Goal: Information Seeking & Learning: Learn about a topic

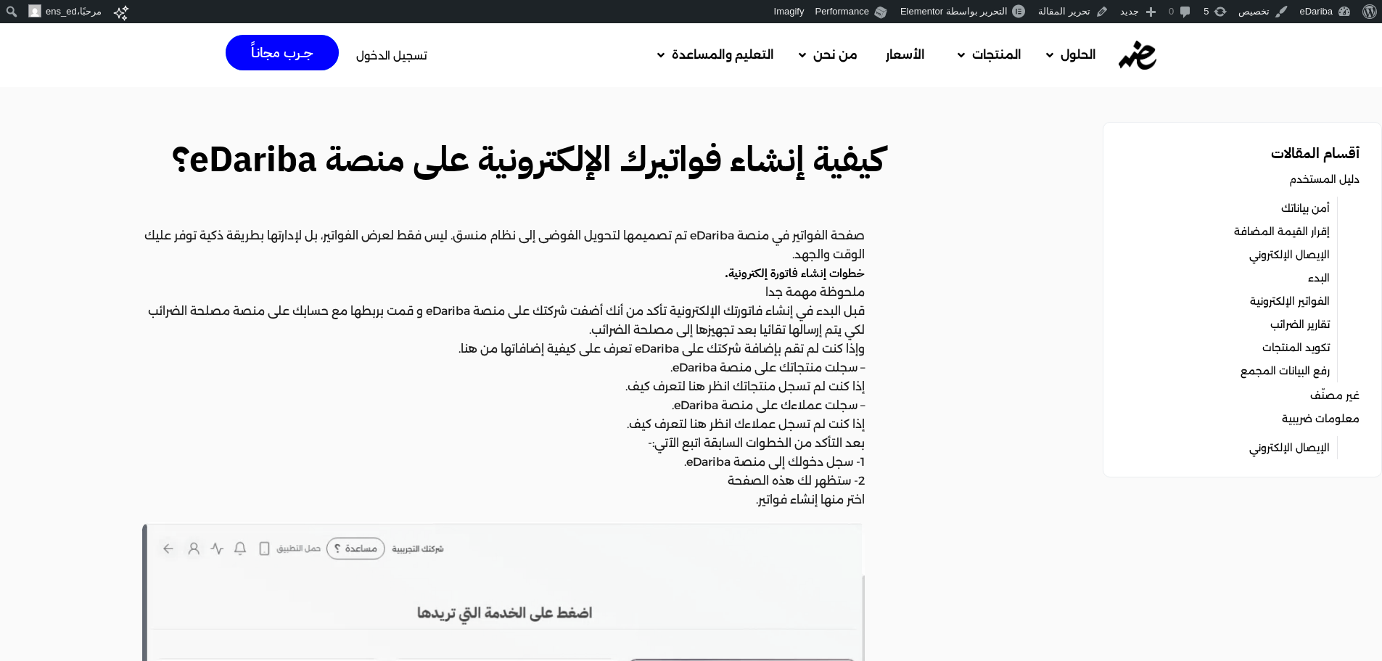
click at [795, 241] on p "صفحة الفواتير في منصة eDariba تم تصميمها لتحويل الفوضى إلى نظام منسق. ليس فقط ل…" at bounding box center [503, 245] width 723 height 38
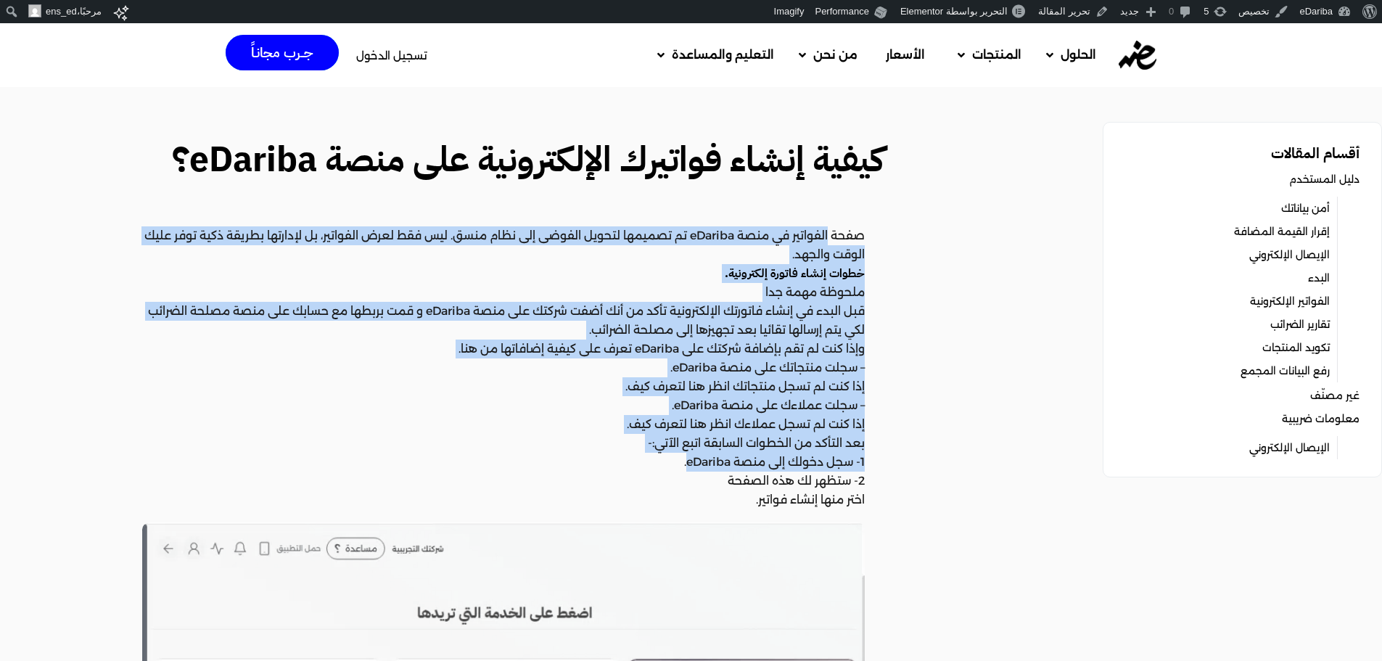
drag, startPoint x: 795, startPoint y: 241, endPoint x: 694, endPoint y: 468, distance: 248.4
click at [694, 468] on p "1- سجل دخولك إلى منصة eDariba." at bounding box center [503, 462] width 723 height 19
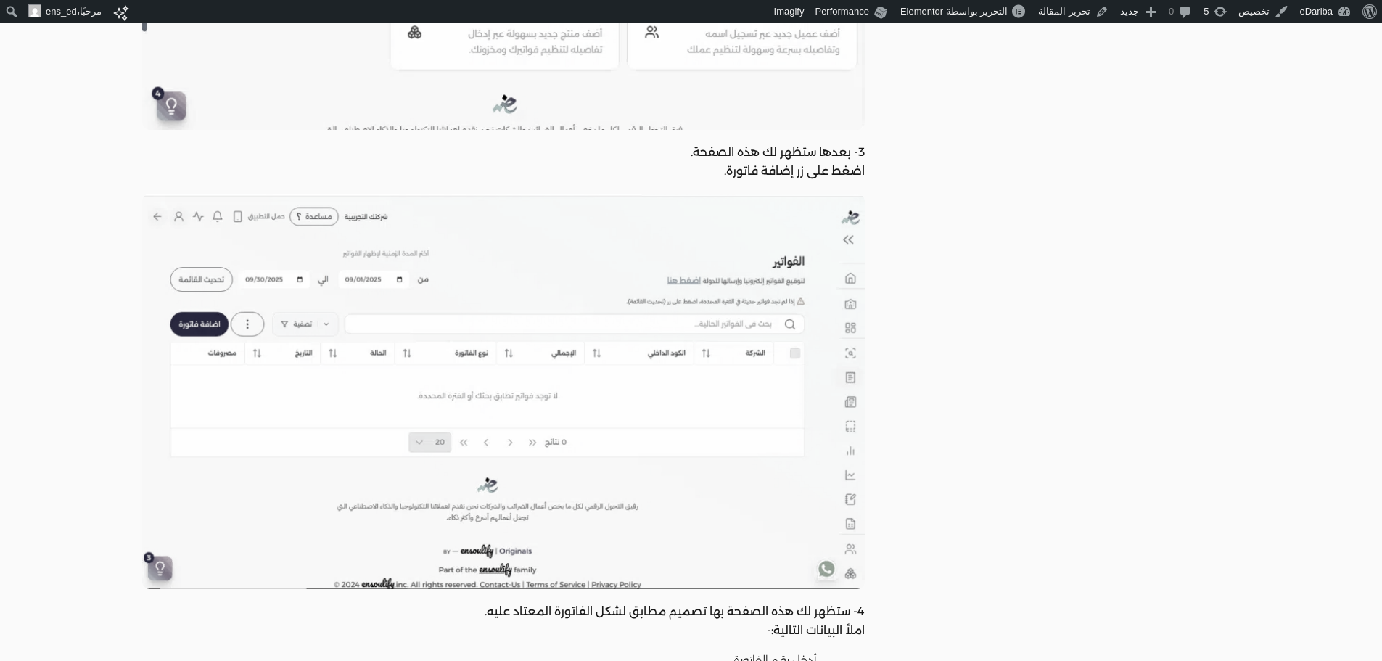
scroll to position [864, 0]
click at [847, 157] on p "3- بعدها ستظهر لك هذه الصفحة." at bounding box center [503, 151] width 723 height 19
drag, startPoint x: 847, startPoint y: 157, endPoint x: 821, endPoint y: 165, distance: 27.1
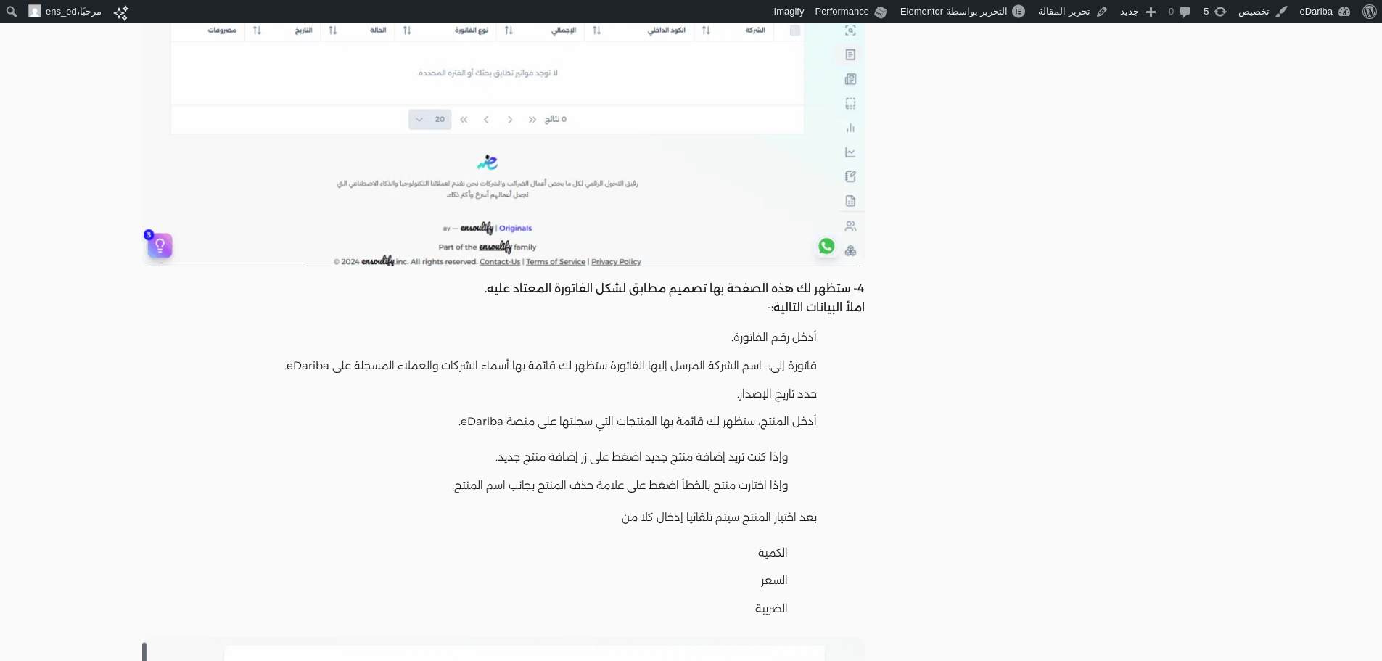
scroll to position [1187, 0]
click at [783, 303] on p "املأ البيانات التالية:-" at bounding box center [503, 306] width 723 height 19
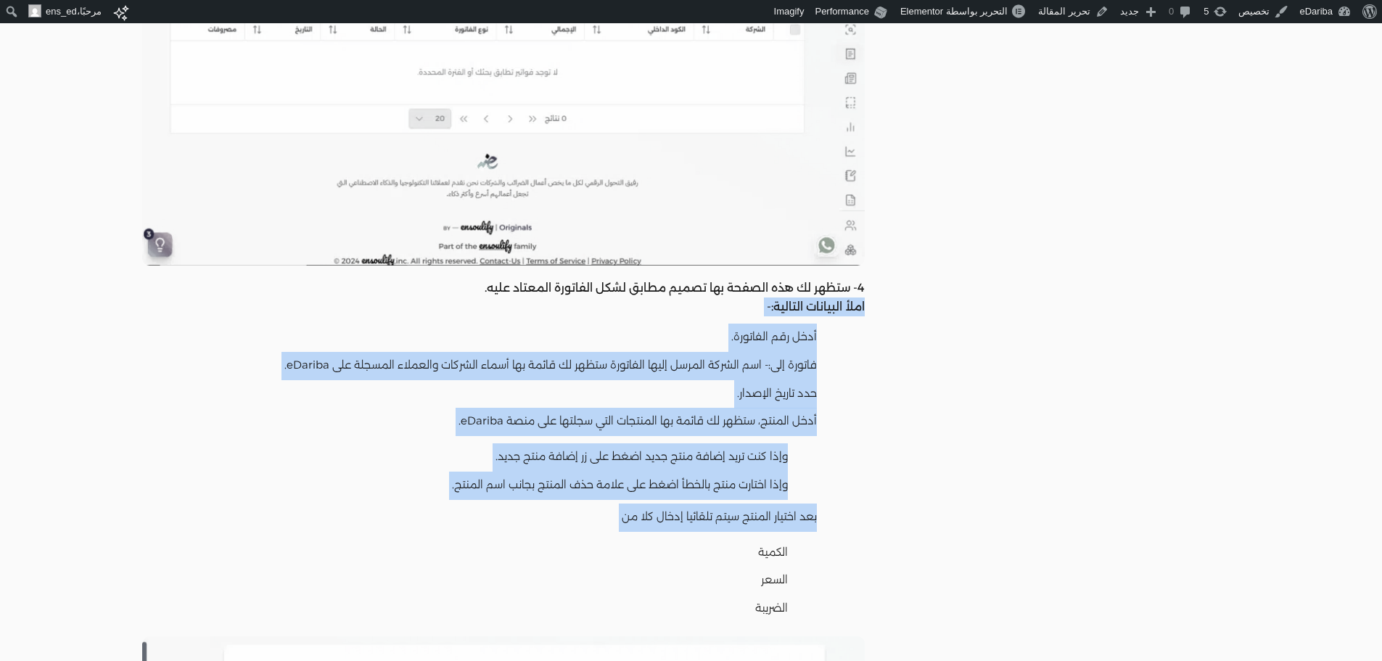
drag, startPoint x: 783, startPoint y: 303, endPoint x: 666, endPoint y: 514, distance: 240.6
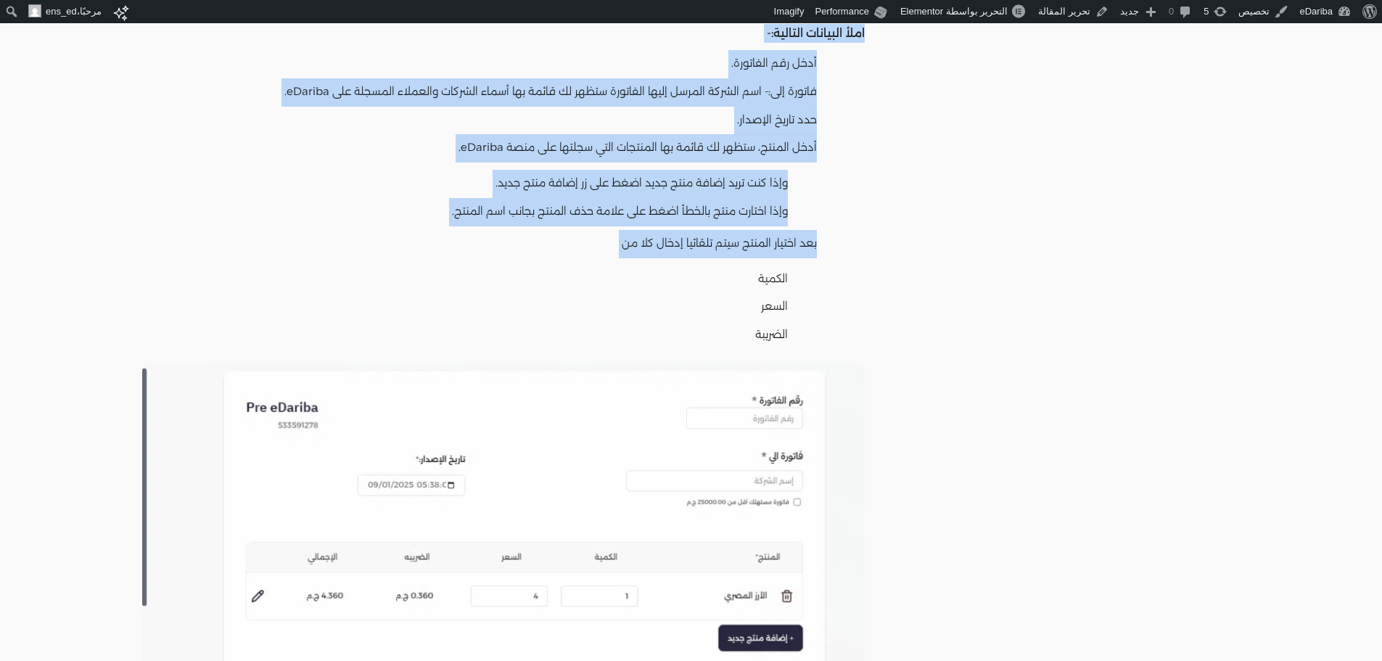
scroll to position [1466, 0]
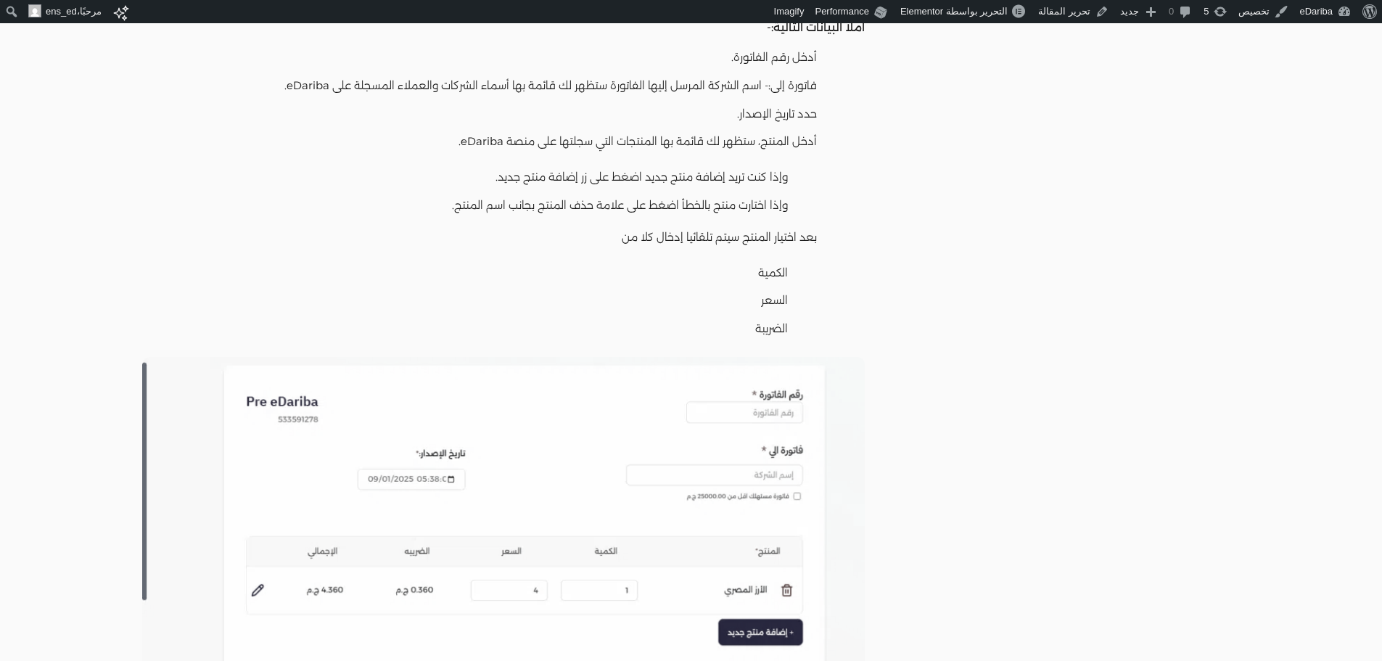
click at [750, 266] on li "الكمية" at bounding box center [495, 274] width 622 height 28
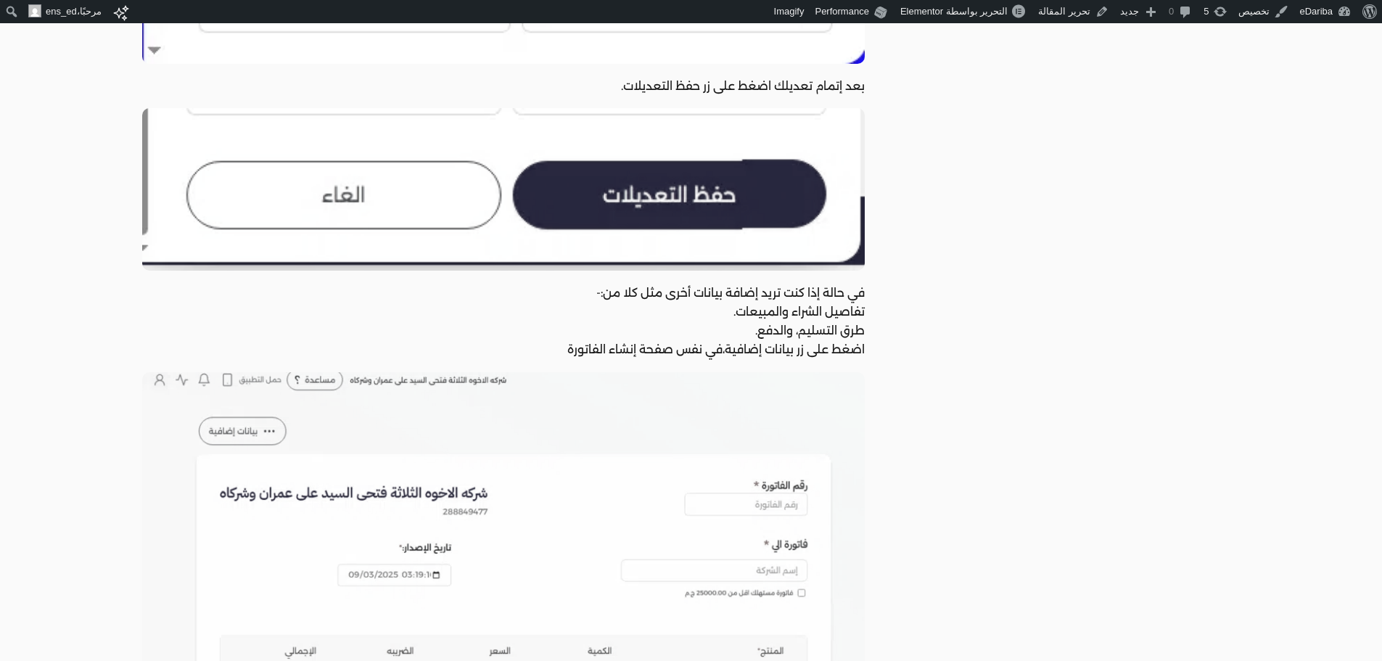
scroll to position [3365, 0]
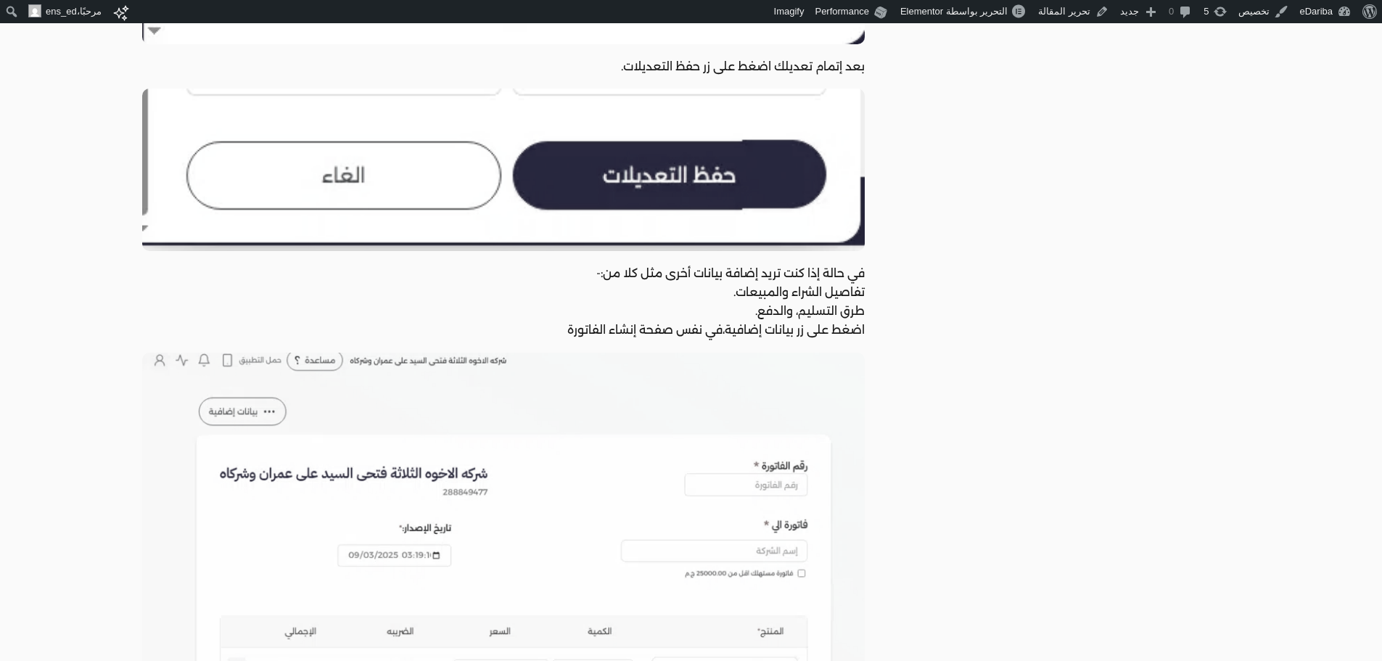
click at [832, 281] on p "في حالة إذا كنت تريد إضافة بيانات أخرى مثل كلا من:-" at bounding box center [503, 273] width 723 height 19
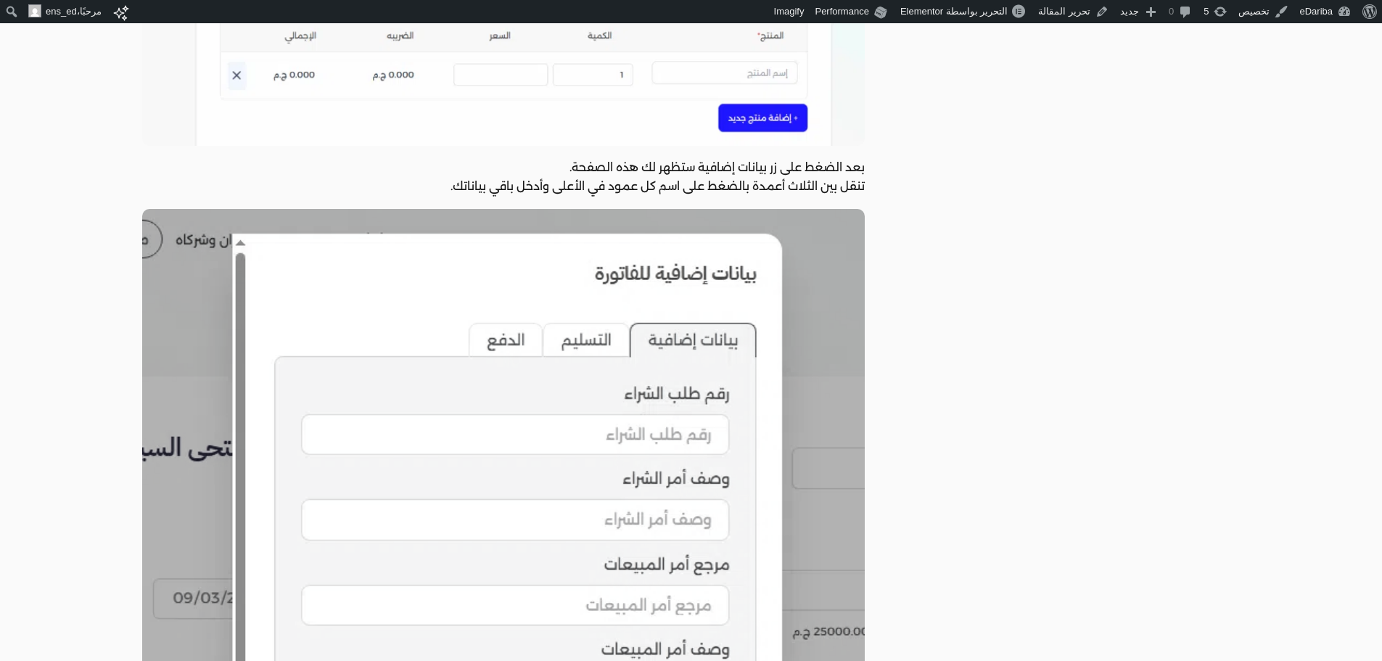
scroll to position [3961, 0]
click at [834, 169] on p "بعد الضغط على زر بيانات إضافية ستظهر لك هذه الصفحة." at bounding box center [503, 166] width 723 height 19
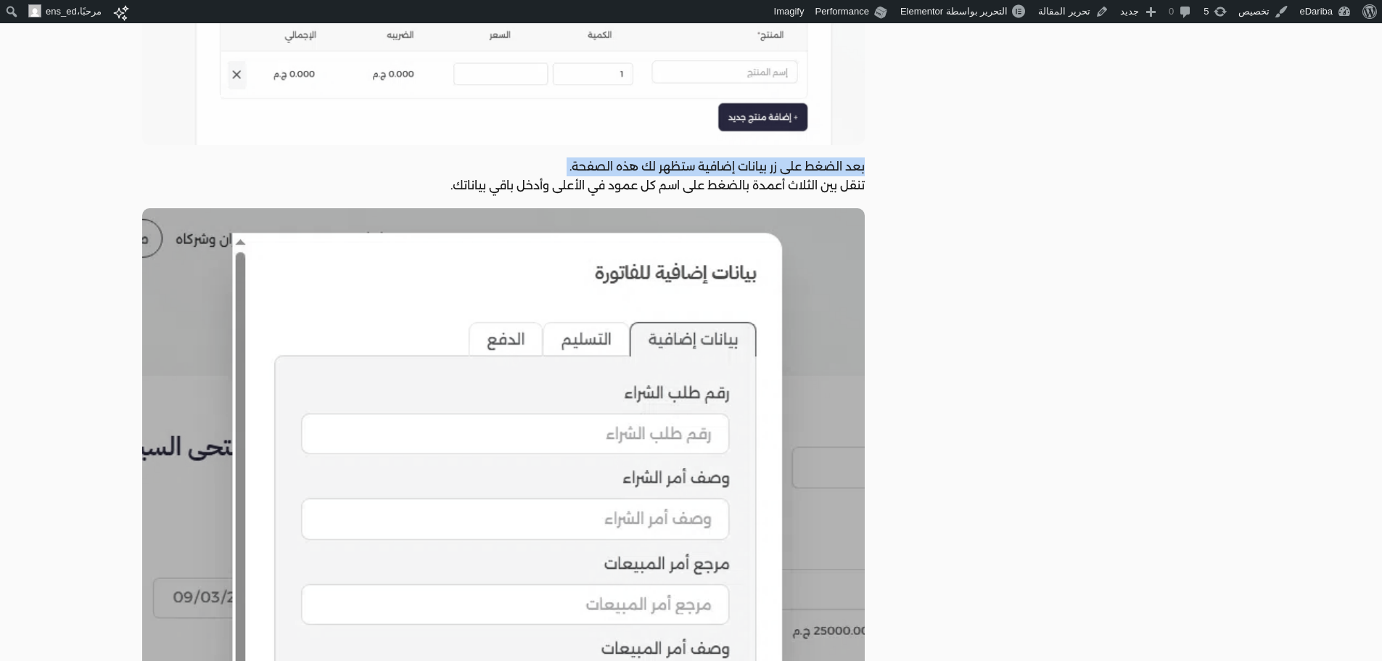
click at [834, 169] on p "بعد الضغط على زر بيانات إضافية ستظهر لك هذه الصفحة." at bounding box center [503, 166] width 723 height 19
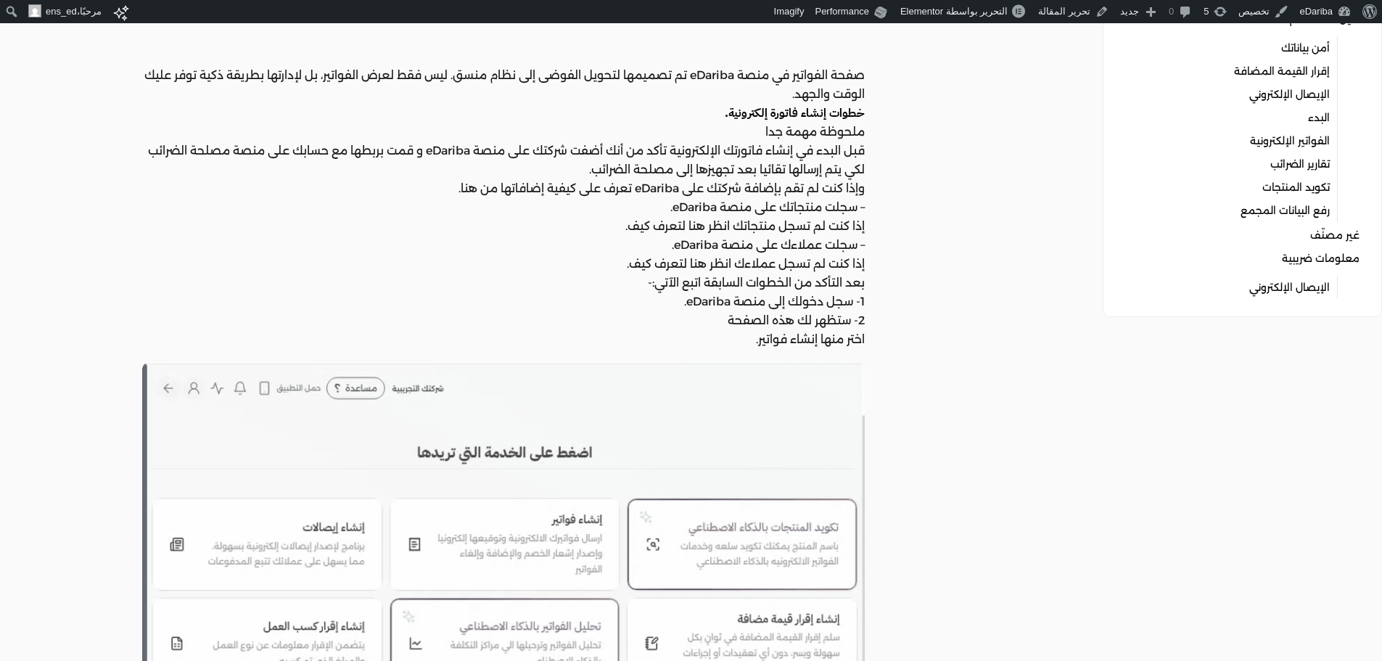
scroll to position [0, 0]
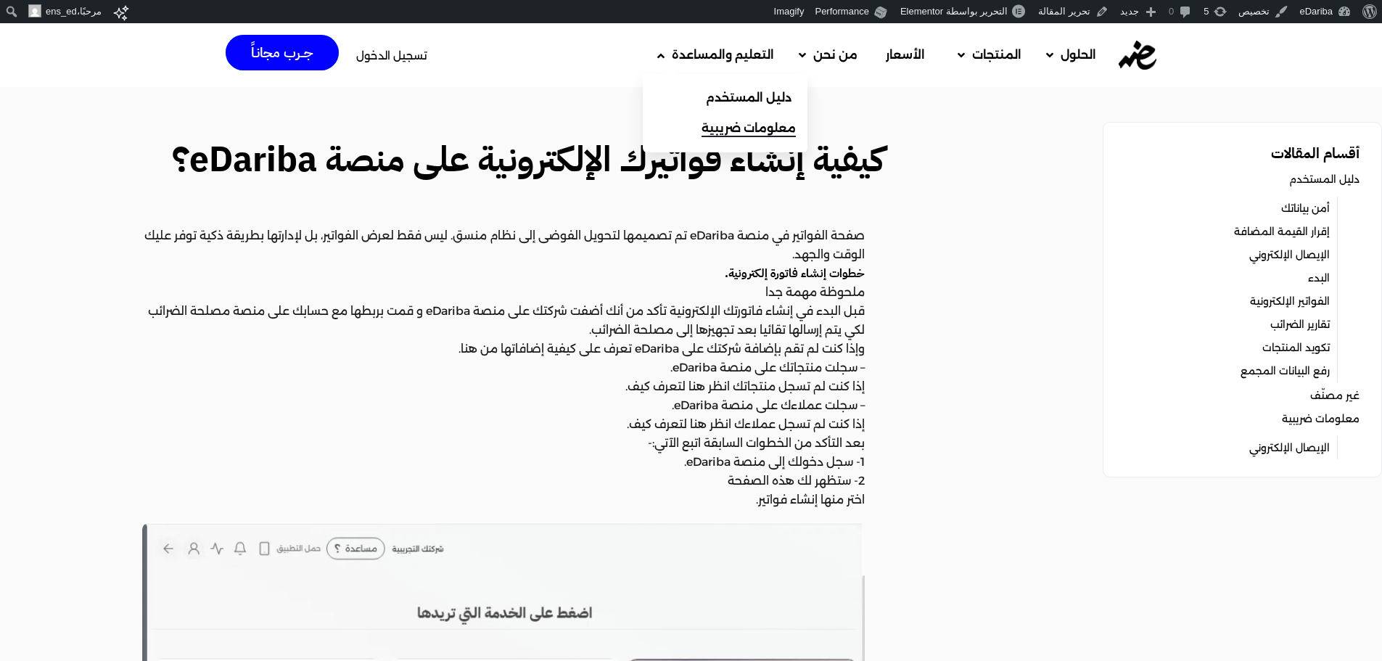
click at [722, 125] on span "معلومات ضريبية" at bounding box center [749, 128] width 94 height 17
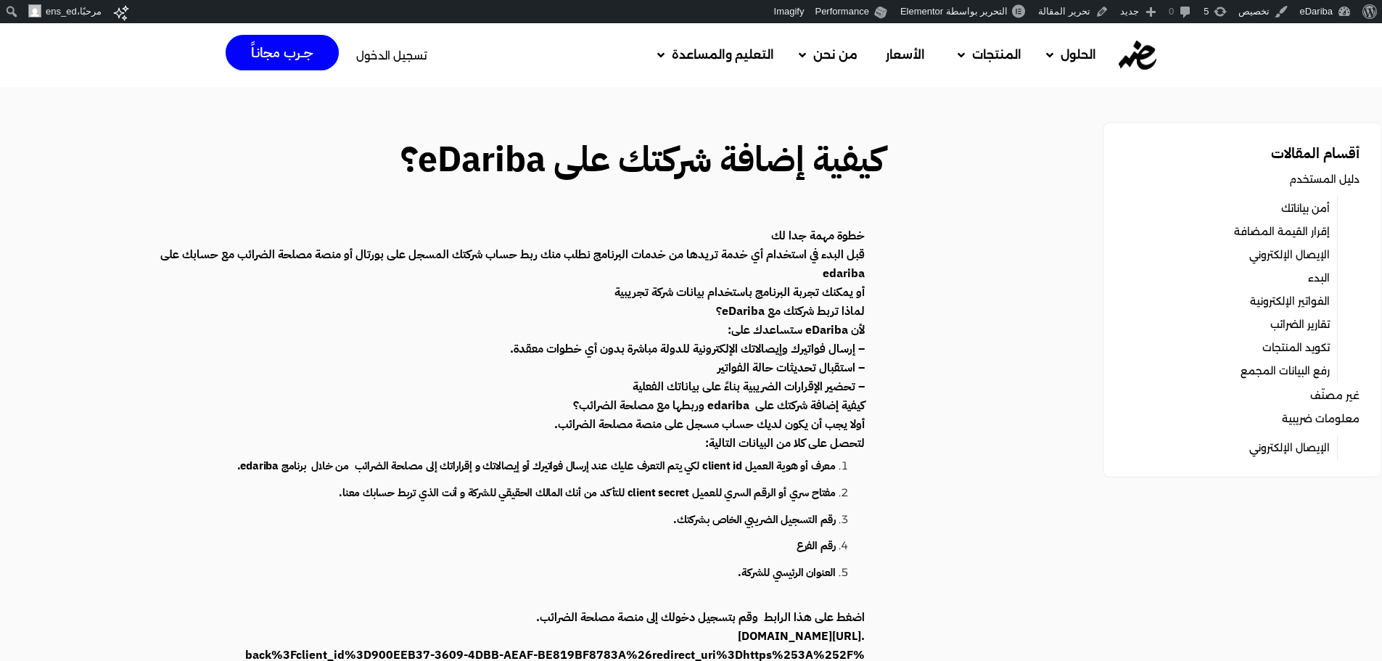
click at [862, 255] on strong "قبل البدء في استخدام أي خدمة تريدها من خدمات البرنامج نطلب منك ربط حساب شركتك ا…" at bounding box center [512, 264] width 704 height 36
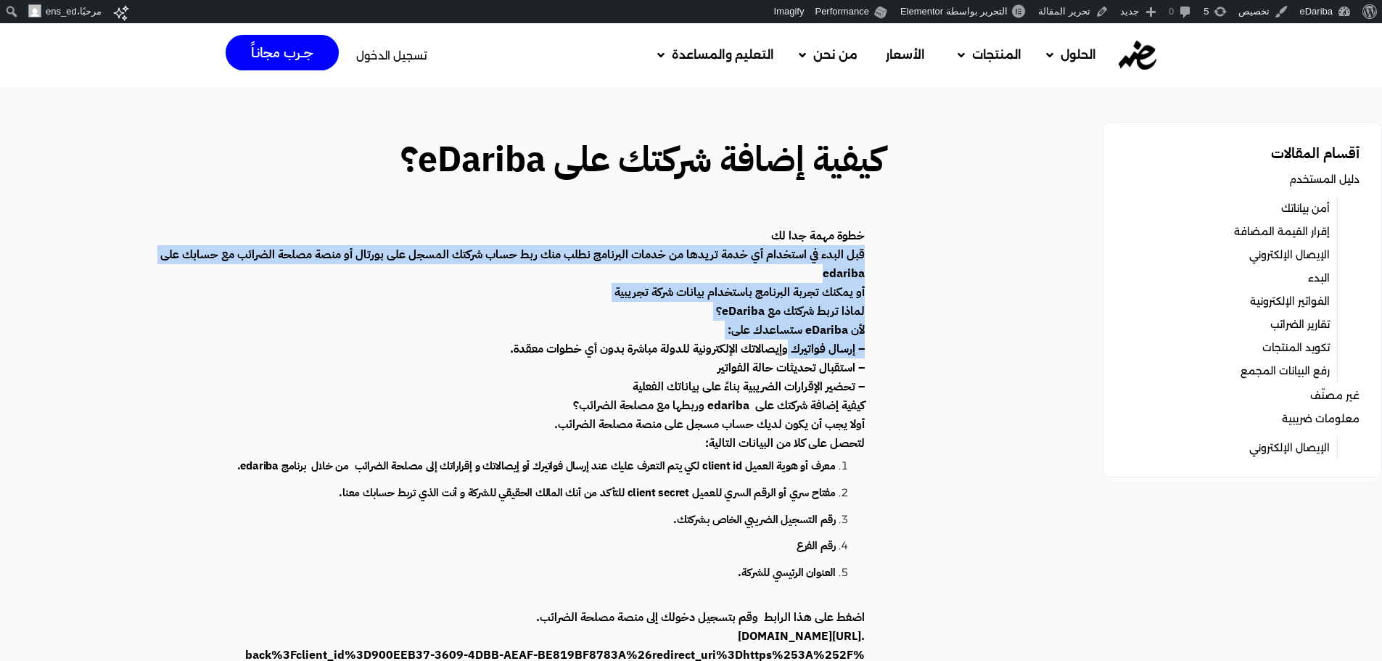
drag, startPoint x: 862, startPoint y: 255, endPoint x: 808, endPoint y: 345, distance: 104.8
click at [808, 345] on strong "– إرسال فواتيرك وإيصالاتك الإلكترونية للدولة مباشرة بدون أي خطوات معقدة." at bounding box center [687, 348] width 355 height 17
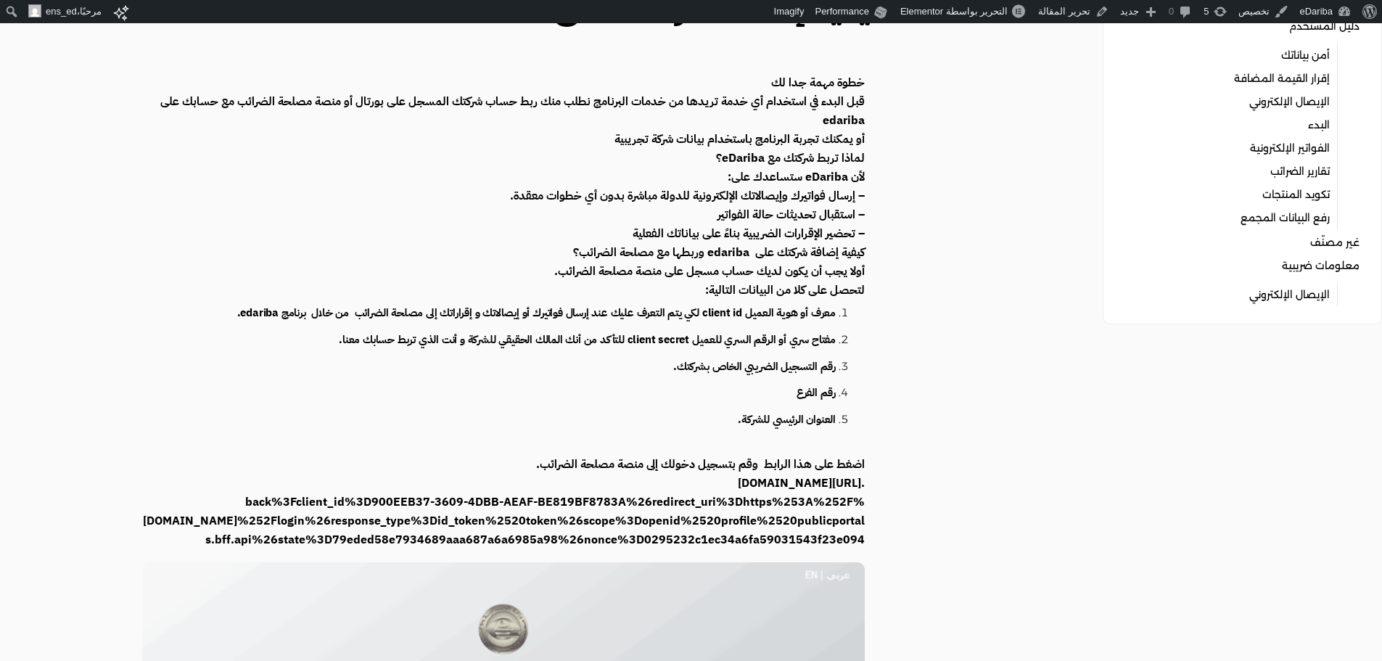
scroll to position [154, 0]
drag, startPoint x: 808, startPoint y: 345, endPoint x: 671, endPoint y: 300, distance: 144.1
click at [671, 300] on li "معرف أو هوية العميل client id لكي يتم التعرف عليك عند إرسال فواتيرك أو إيصالاتك…" at bounding box center [502, 312] width 667 height 27
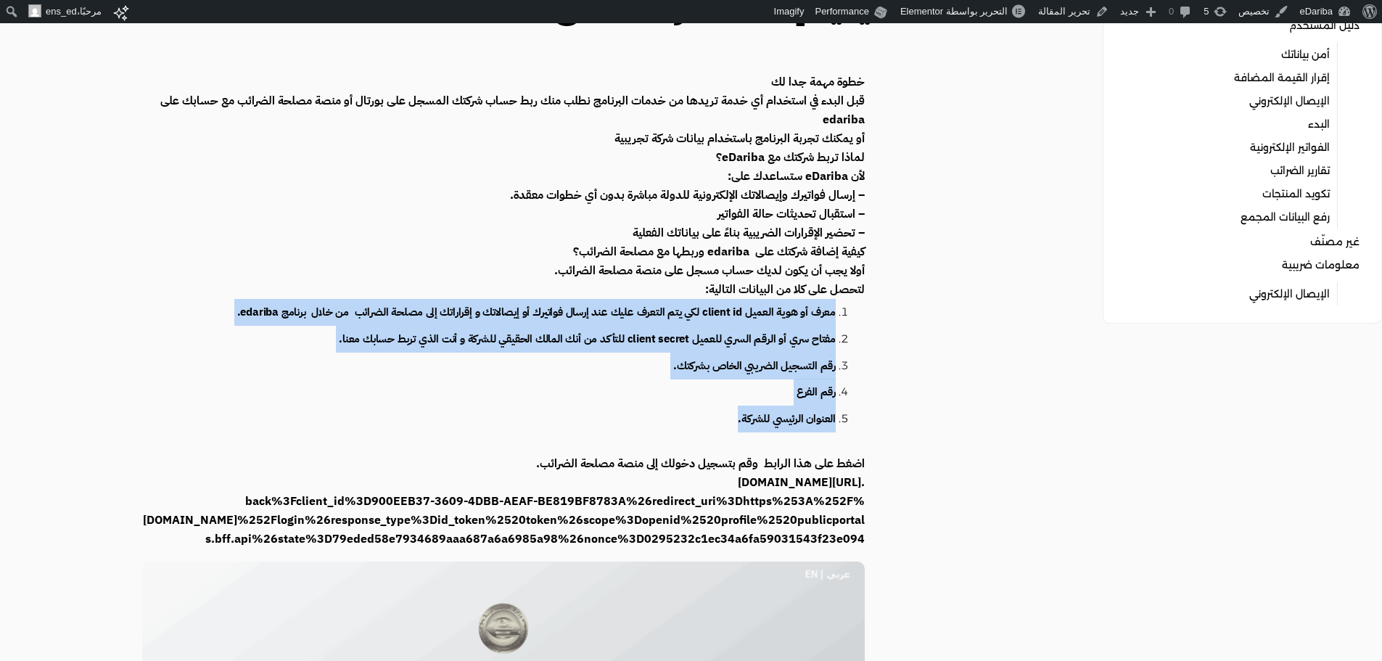
drag, startPoint x: 671, startPoint y: 300, endPoint x: 688, endPoint y: 416, distance: 116.7
click at [688, 416] on ol "معرف أو هوية العميل client id لكي يتم التعرف عليك عند إرسال فواتيرك أو إيصالاتك…" at bounding box center [503, 365] width 723 height 133
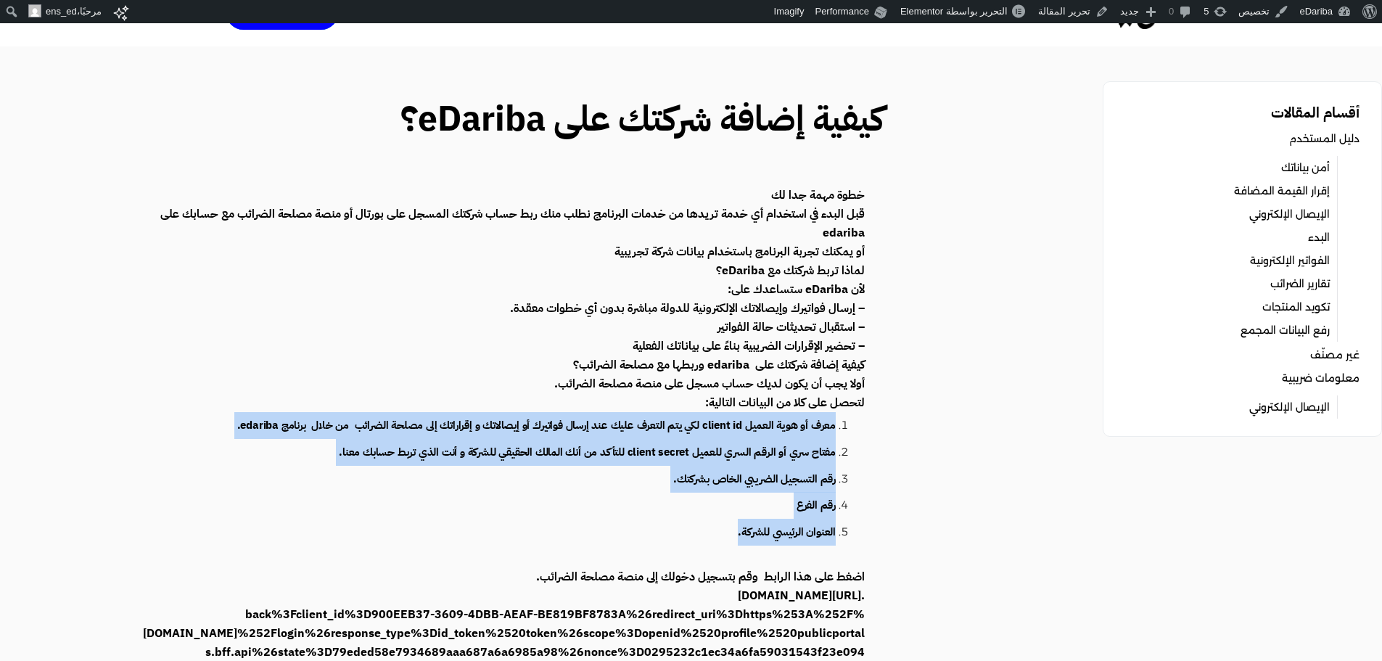
scroll to position [0, 0]
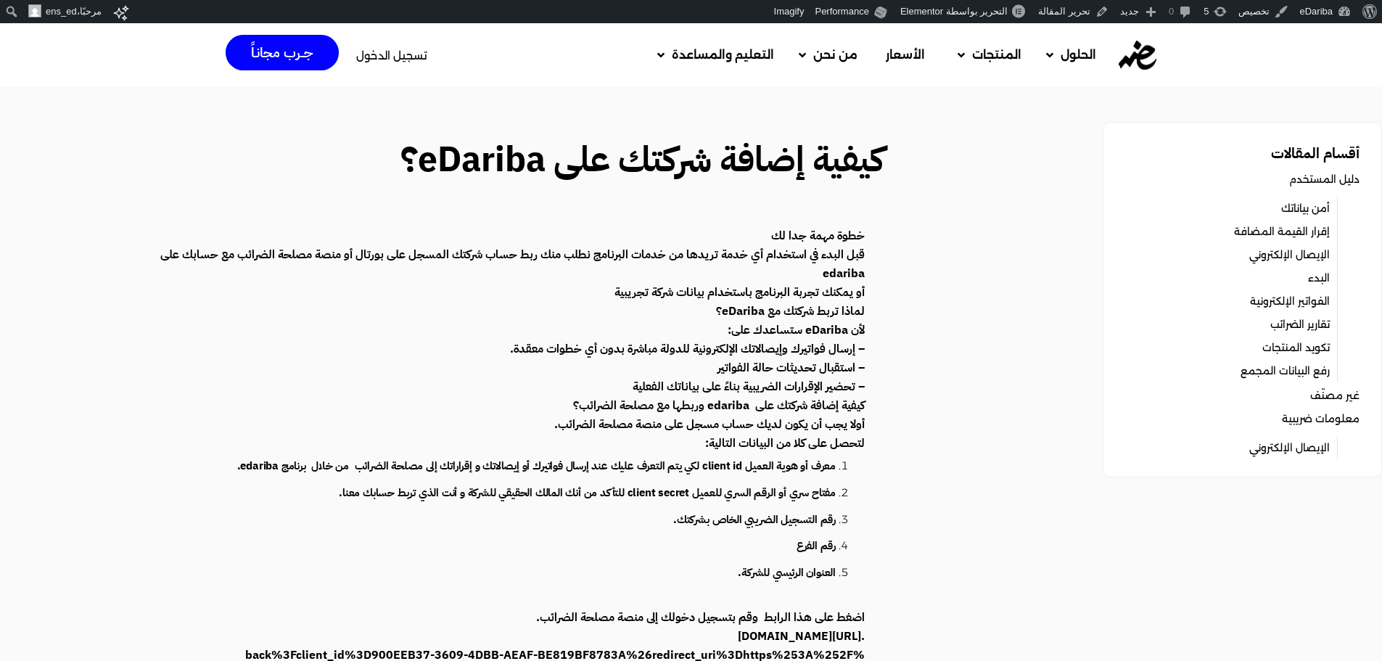
click at [849, 249] on strong "قبل البدء في استخدام أي خدمة تريدها من خدمات البرنامج نطلب منك ربط حساب شركتك ا…" at bounding box center [512, 264] width 704 height 36
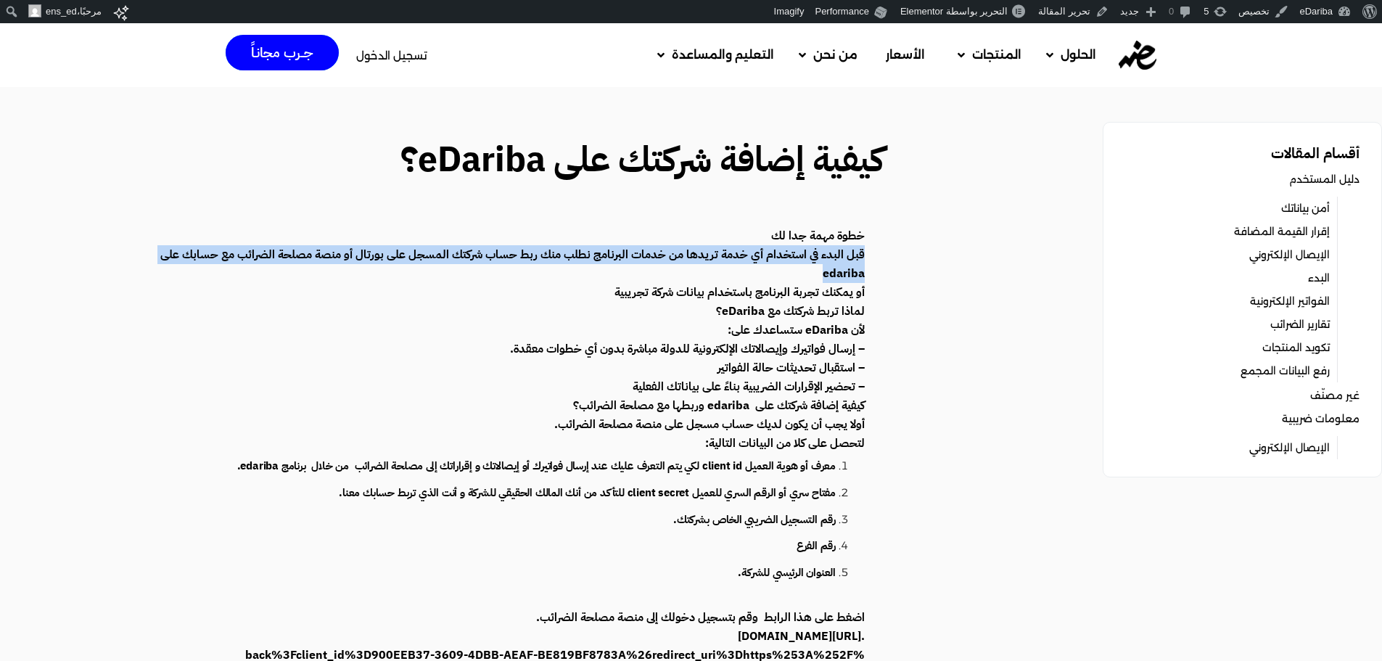
click at [849, 249] on strong "قبل البدء في استخدام أي خدمة تريدها من خدمات البرنامج نطلب منك ربط حساب شركتك ا…" at bounding box center [512, 264] width 704 height 36
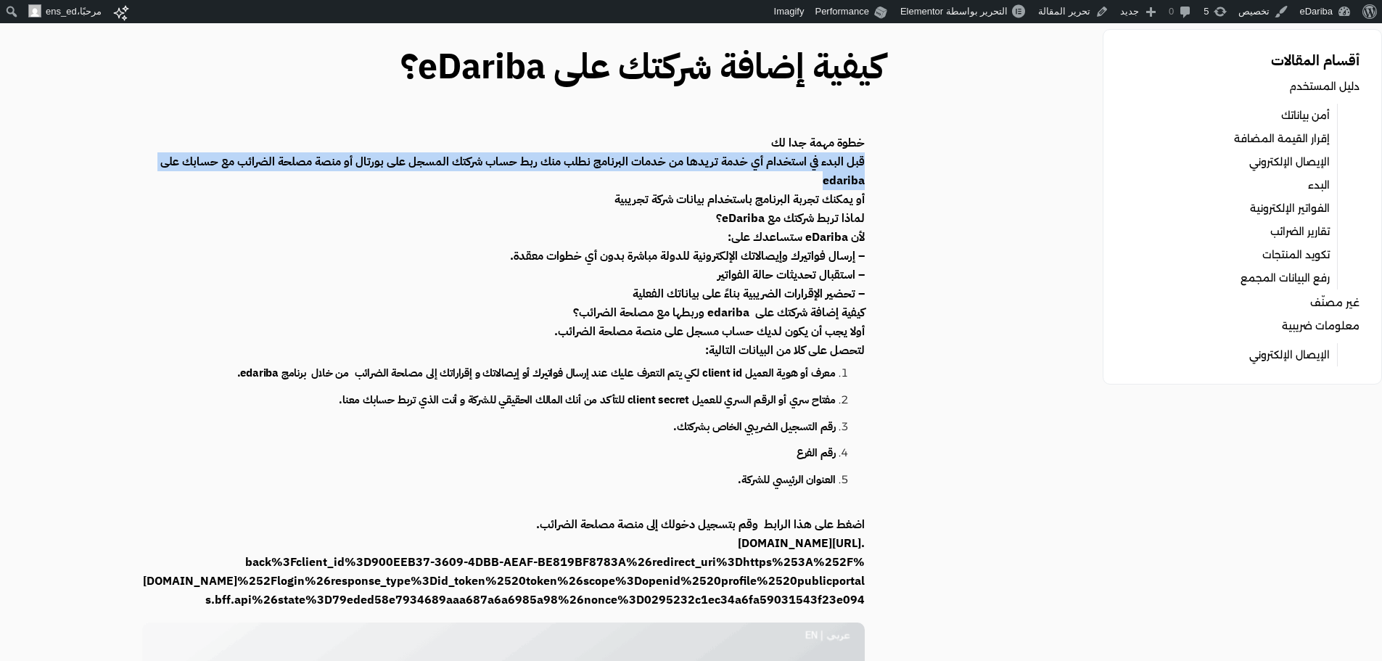
scroll to position [96, 0]
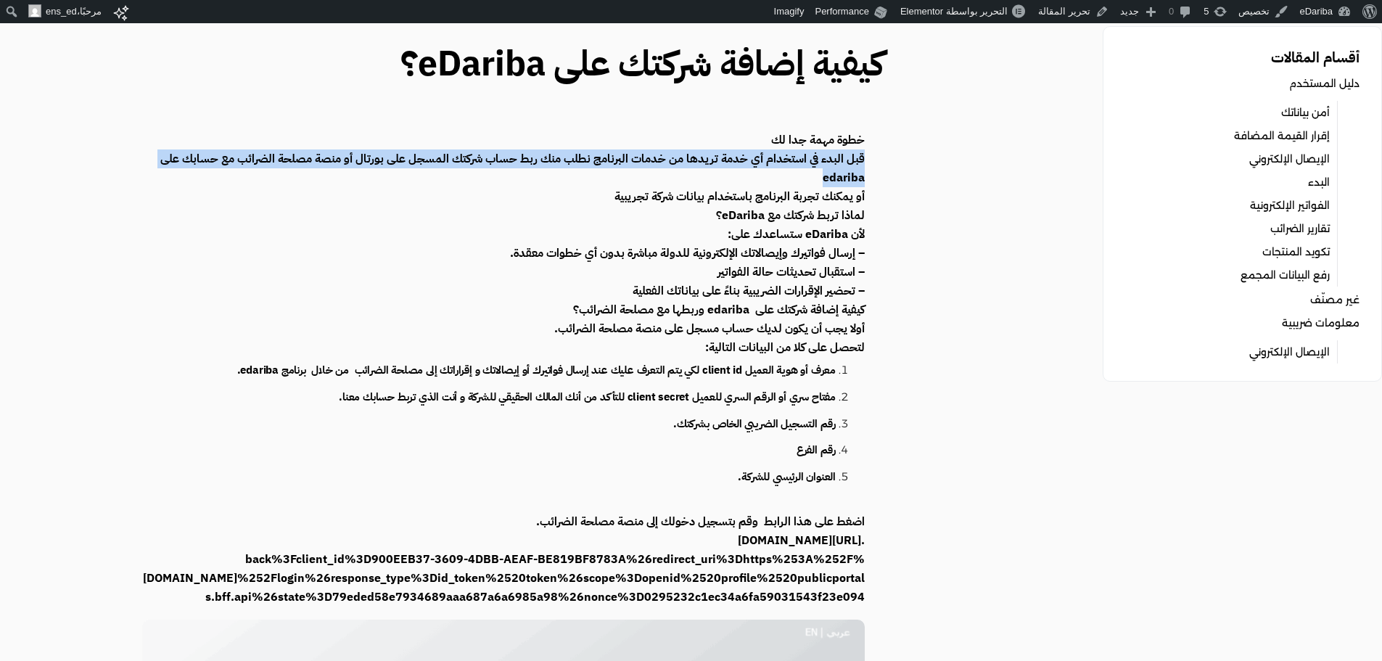
click at [1324, 157] on link "الإيصال الإلكتروني" at bounding box center [1289, 159] width 81 height 20
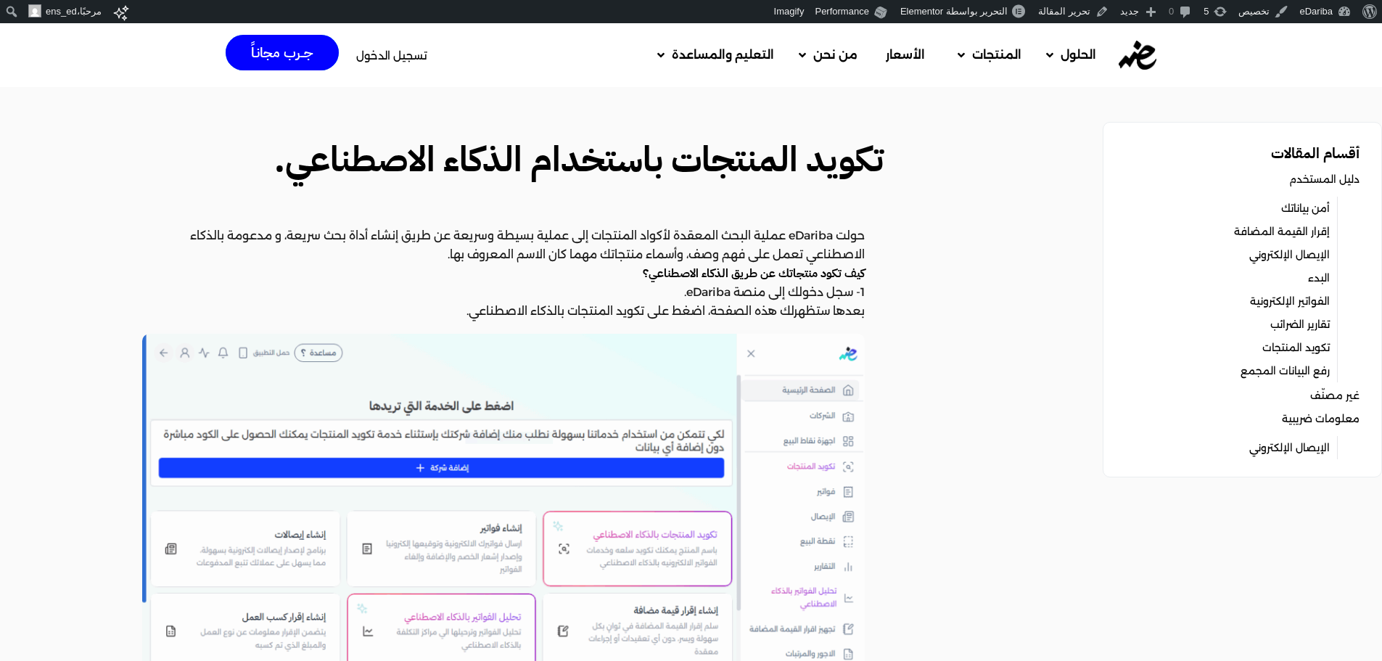
click at [308, 361] on img at bounding box center [503, 527] width 723 height 387
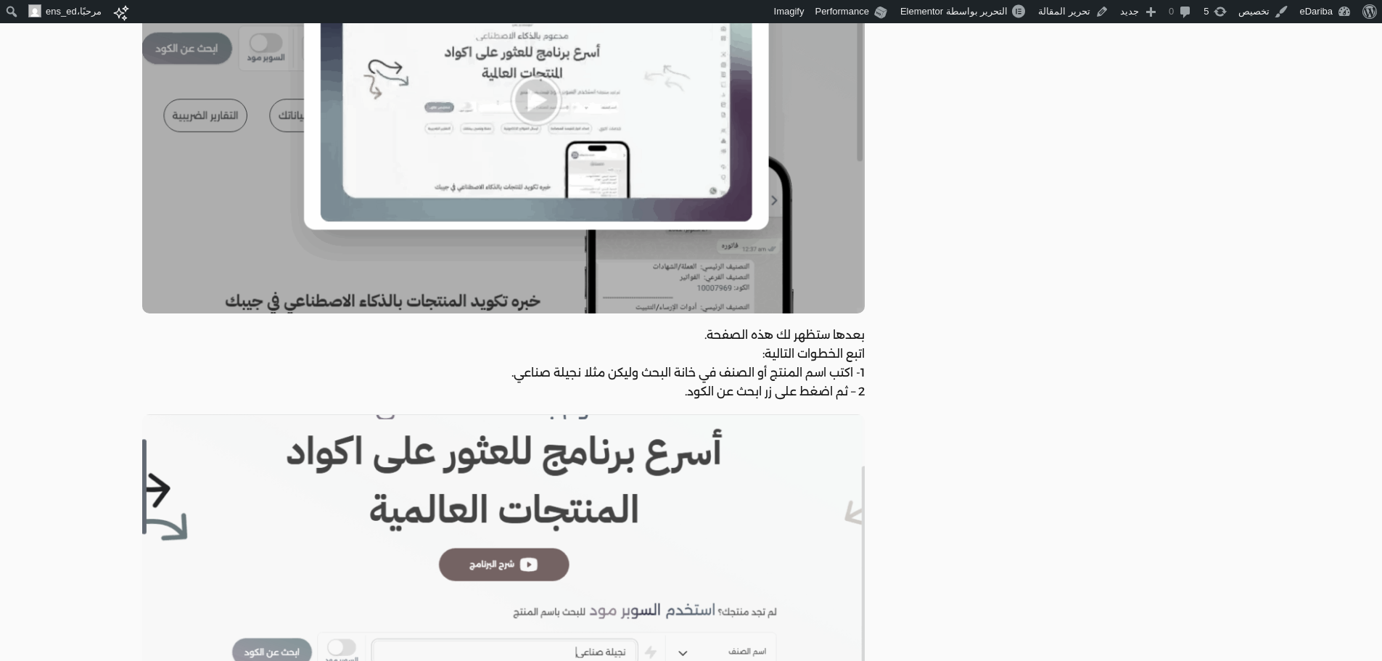
scroll to position [913, 0]
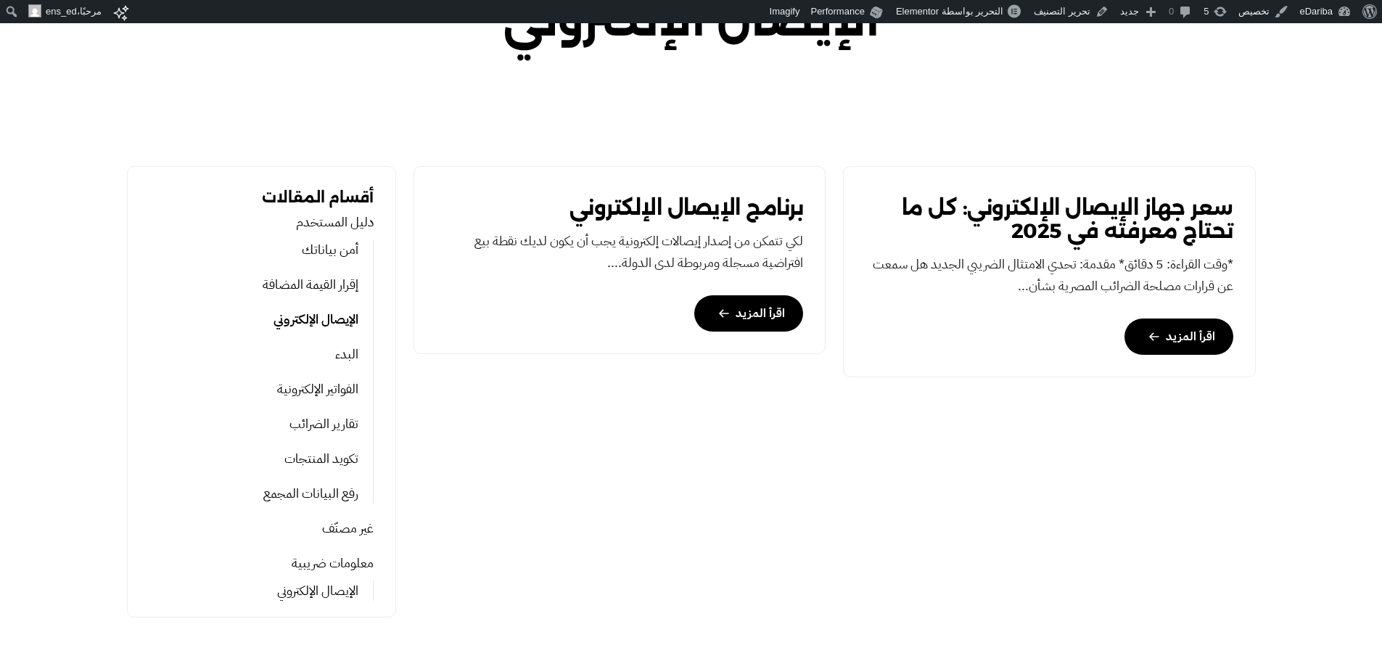
scroll to position [359, 0]
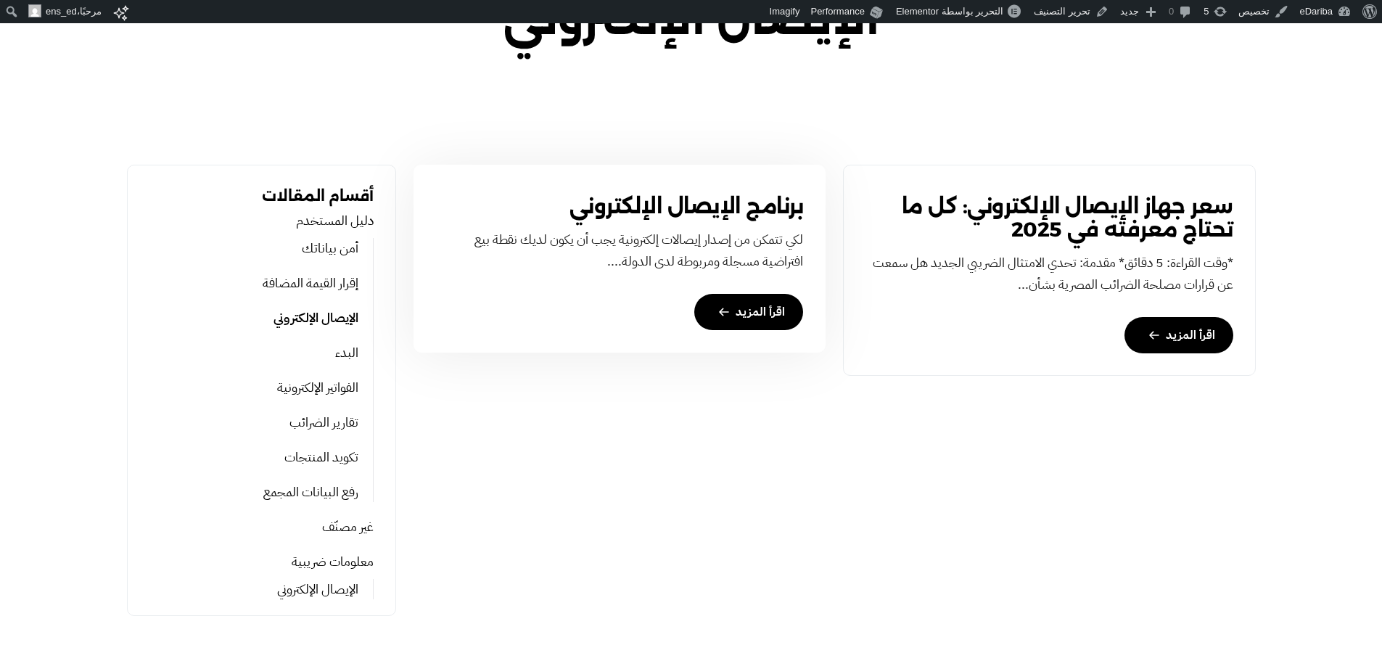
click at [721, 199] on link "برنامج الإيصال الإلكتروني" at bounding box center [686, 205] width 234 height 23
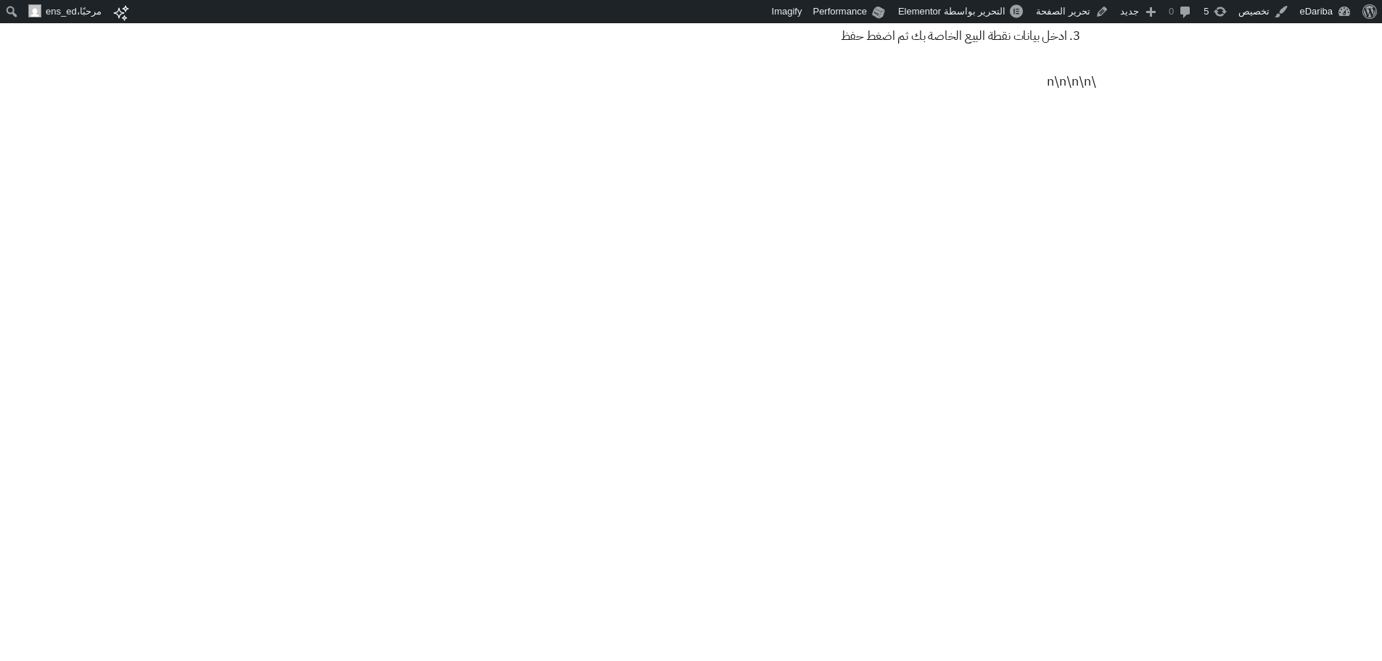
scroll to position [984, 0]
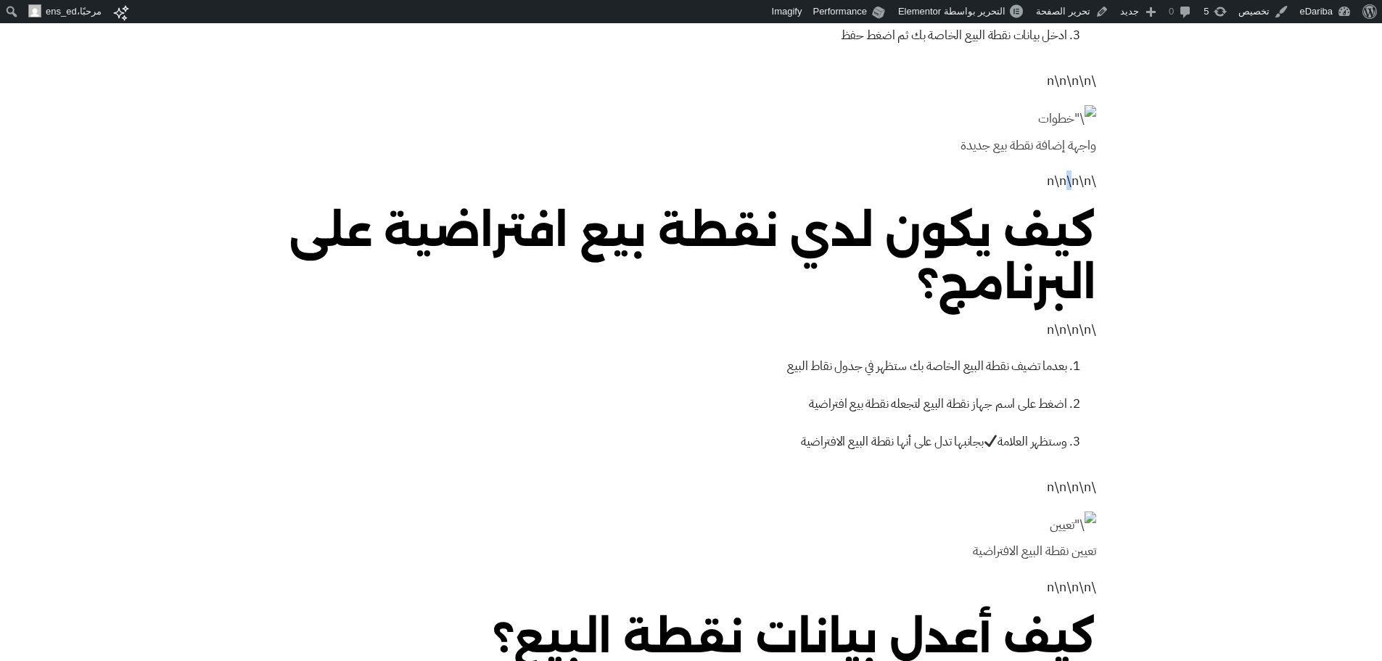
click at [1066, 186] on p "\n\n\n\n" at bounding box center [692, 180] width 810 height 19
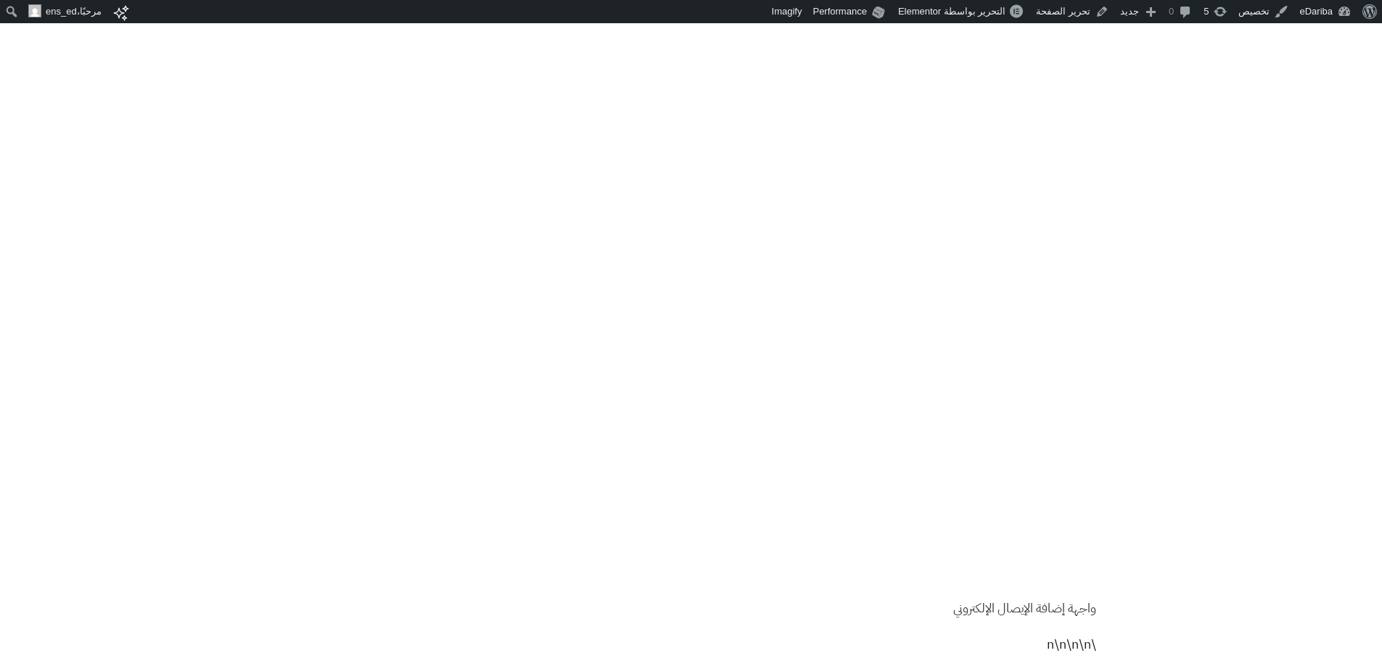
scroll to position [3568, 0]
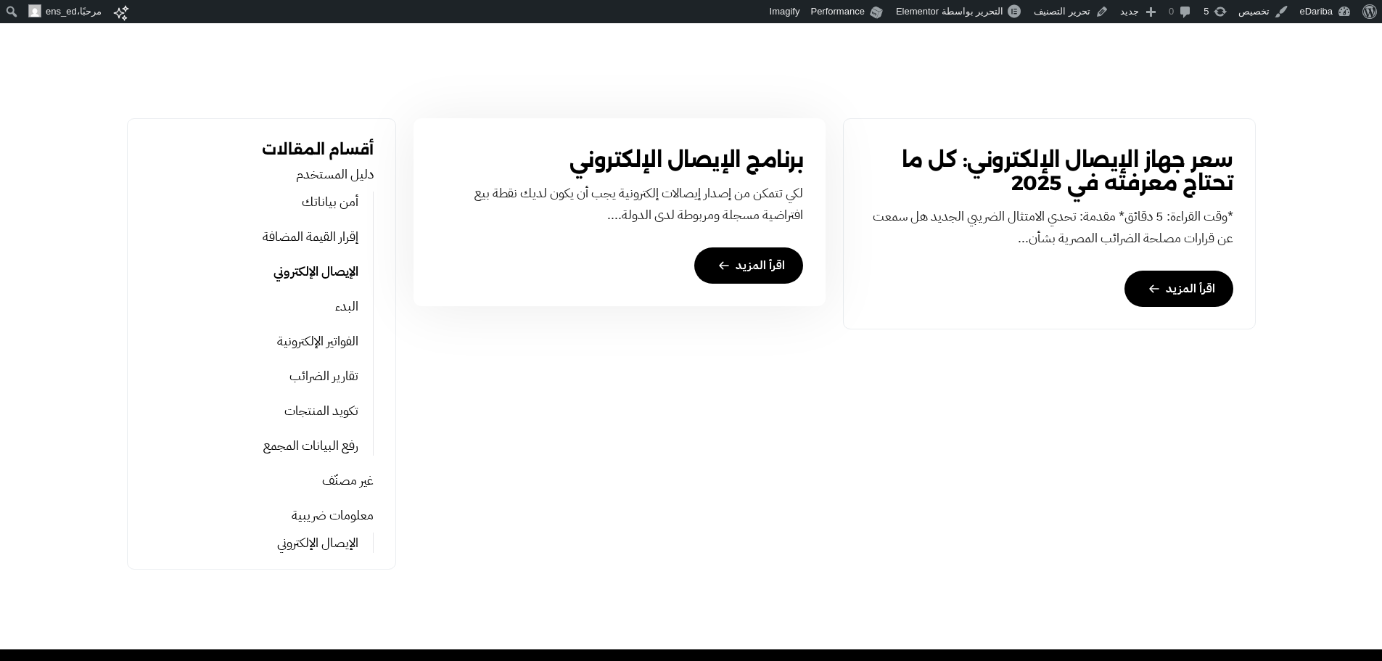
scroll to position [412, 0]
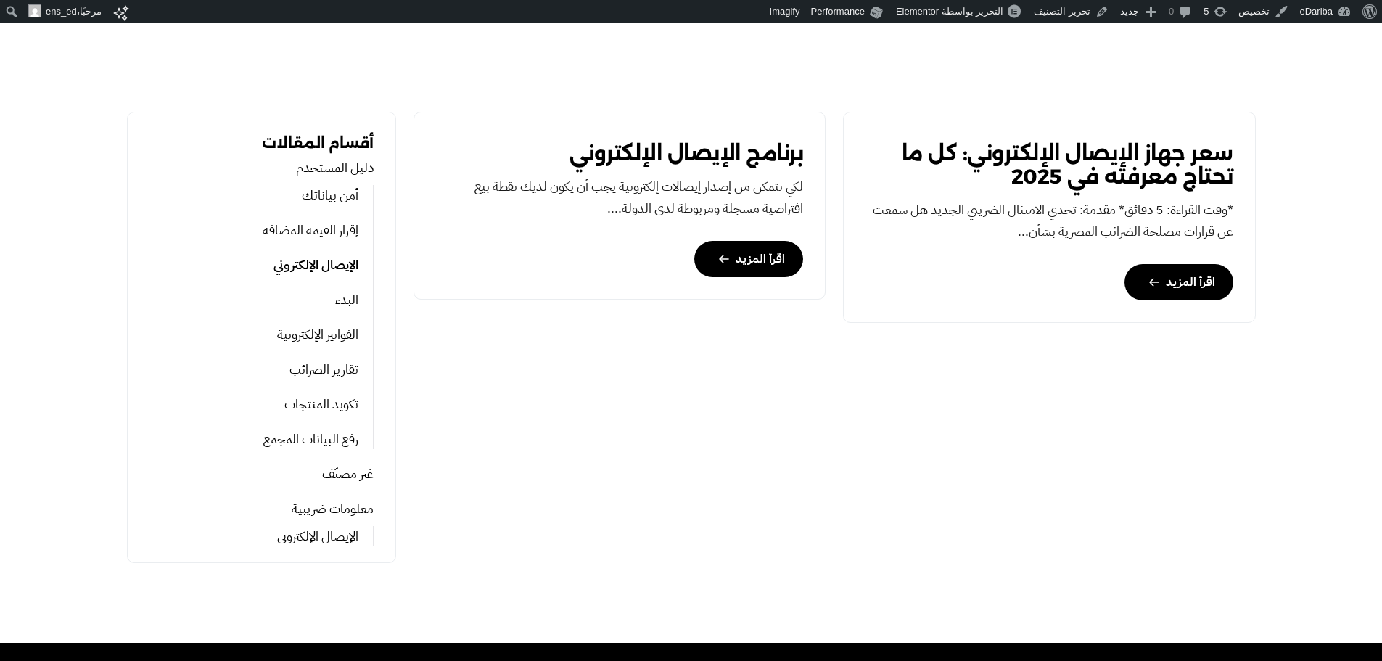
click at [328, 365] on link "تقارير الضرائب" at bounding box center [323, 369] width 69 height 20
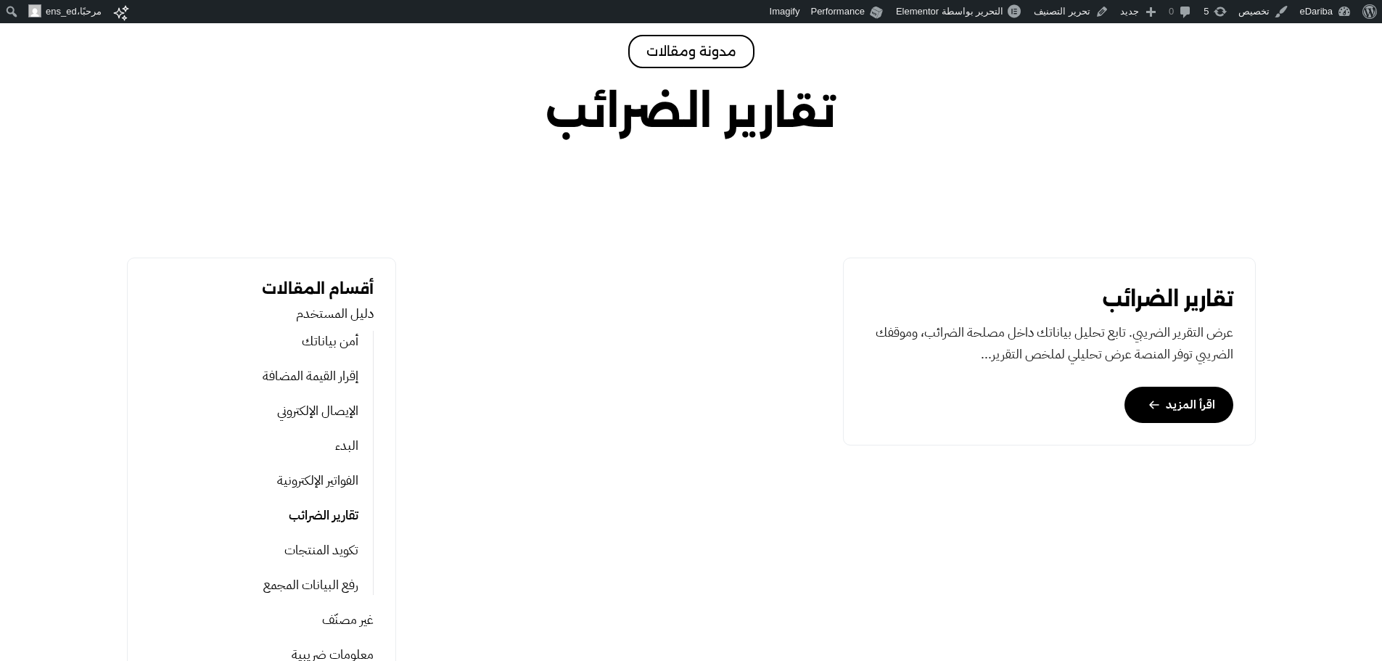
scroll to position [299, 0]
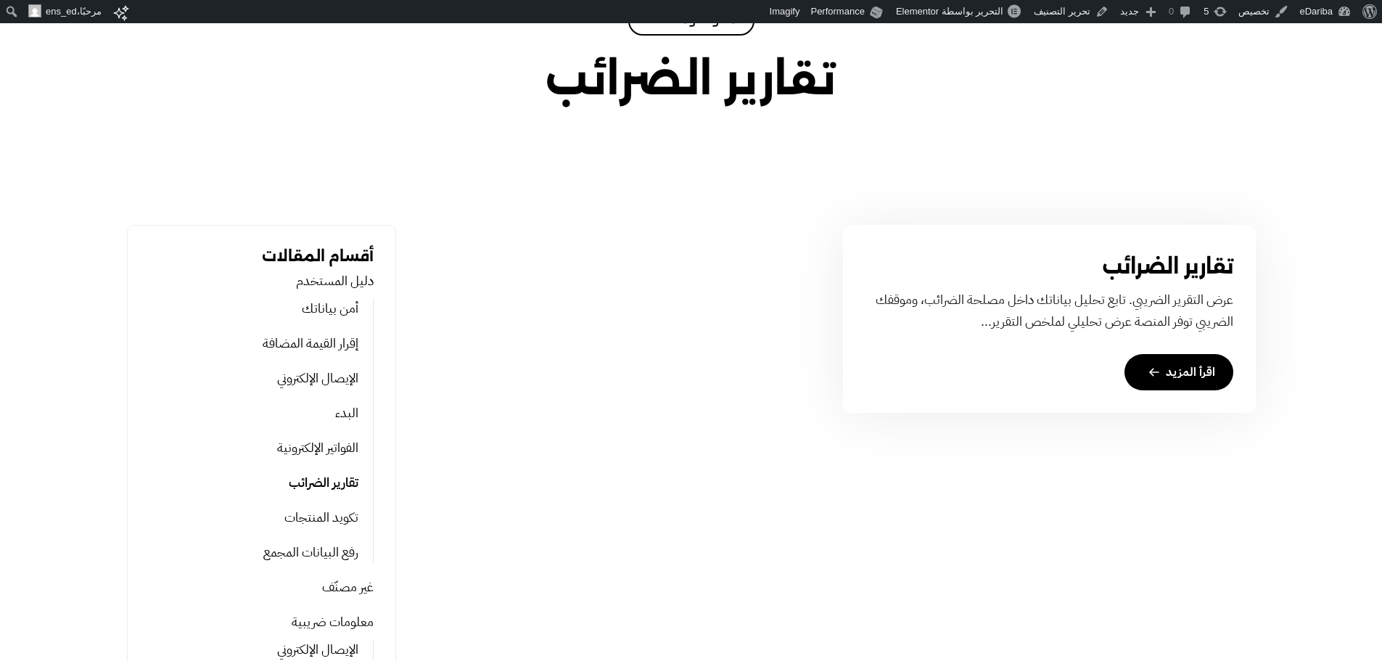
click at [1172, 264] on link "تقارير الضرائب" at bounding box center [1168, 266] width 131 height 23
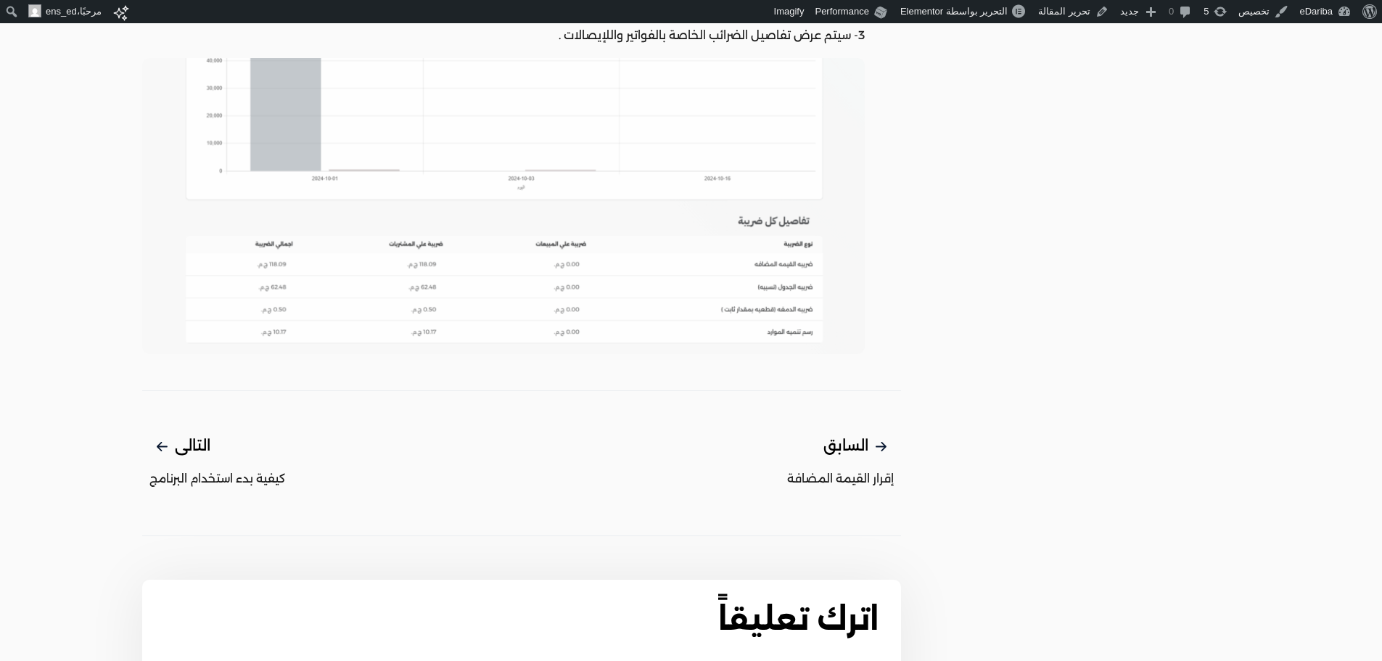
scroll to position [1030, 0]
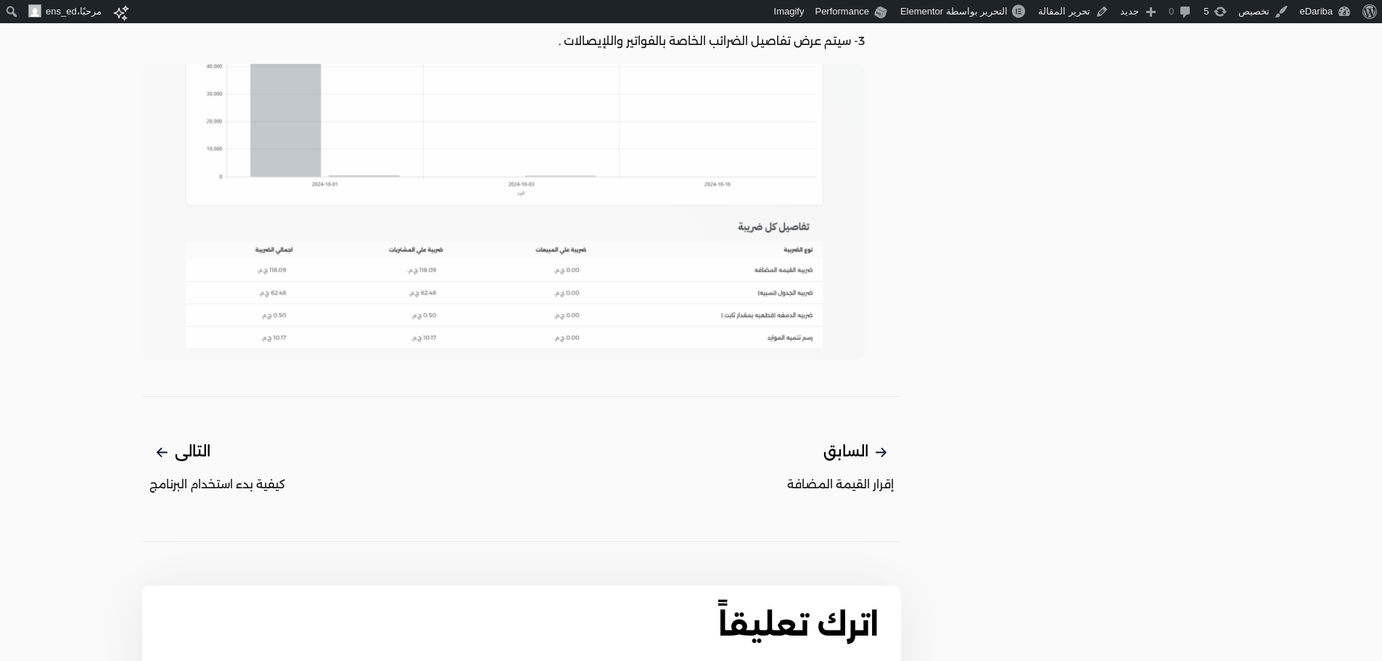
click at [853, 464] on span "السابق" at bounding box center [840, 452] width 107 height 24
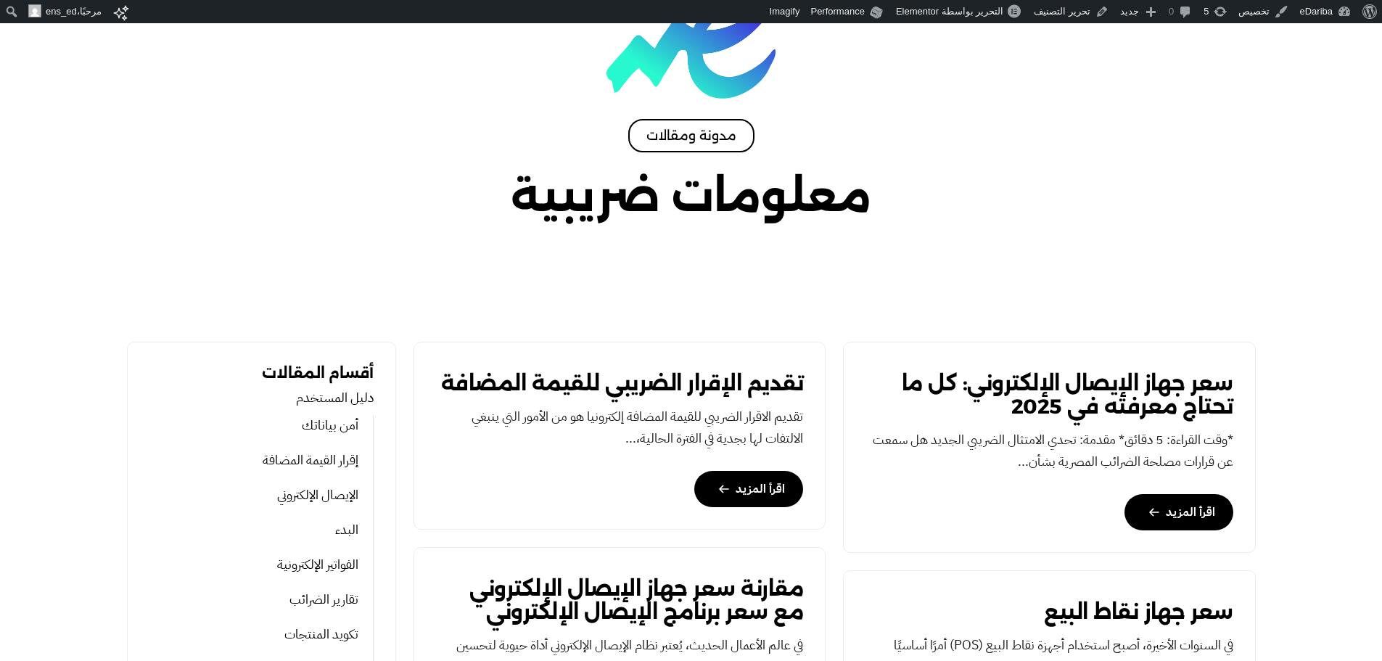
scroll to position [183, 0]
click at [1120, 406] on link "سعر جهاز الإيصال الإلكتروني: كل ما تحتاج معرفته في 2025" at bounding box center [1049, 394] width 368 height 46
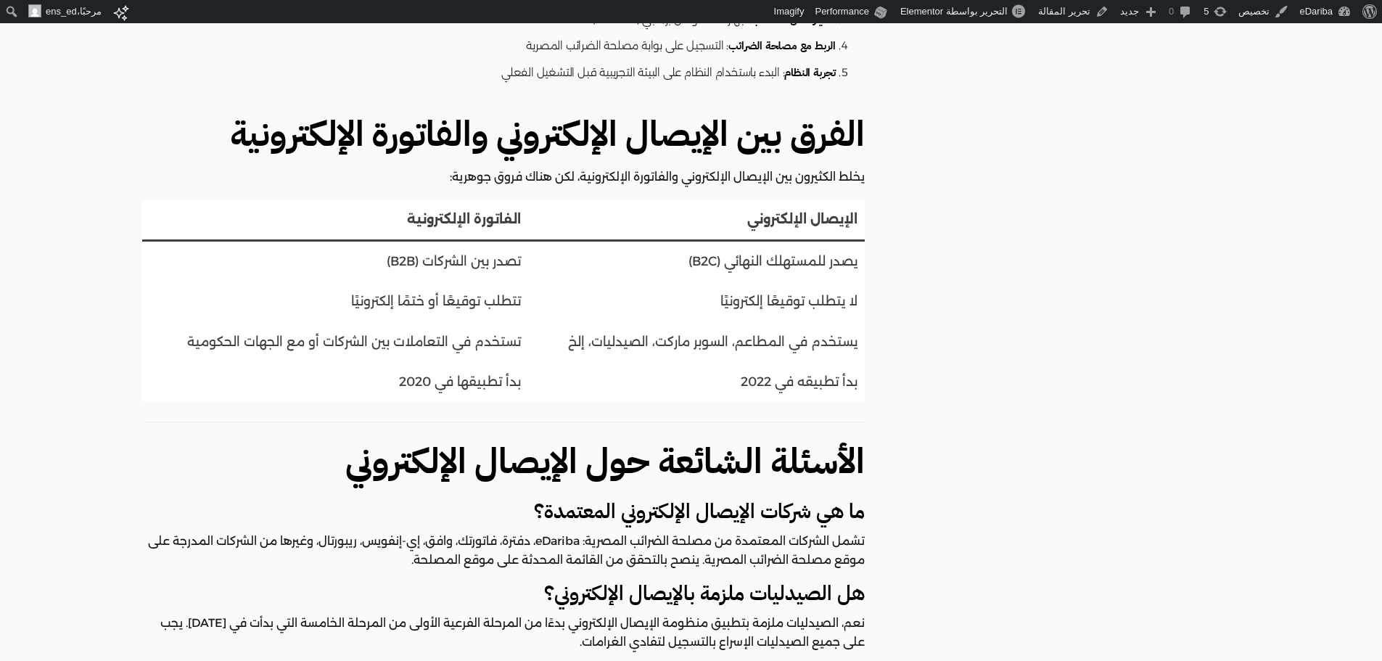
scroll to position [3296, 0]
